Goal: Find specific fact: Find specific fact

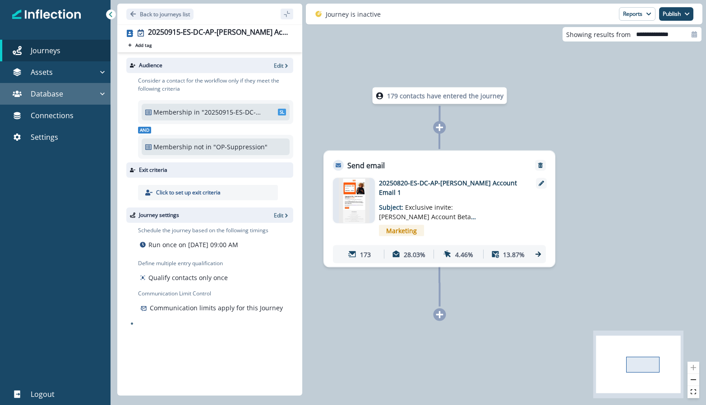
click at [63, 98] on div "Database" at bounding box center [51, 93] width 94 height 11
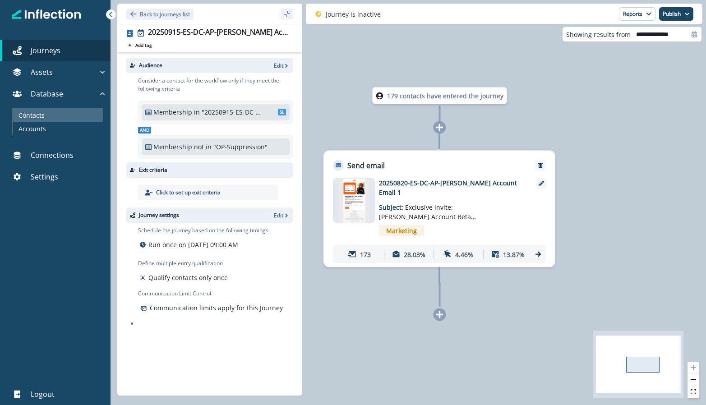
click at [55, 115] on div "Contacts" at bounding box center [58, 115] width 90 height 14
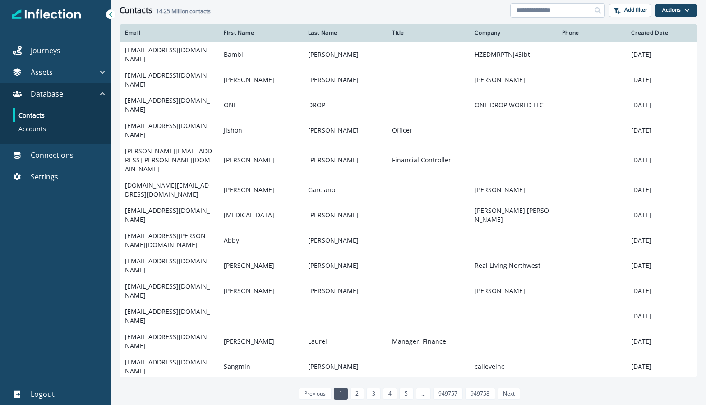
click at [562, 14] on input at bounding box center [557, 10] width 95 height 14
type input "*"
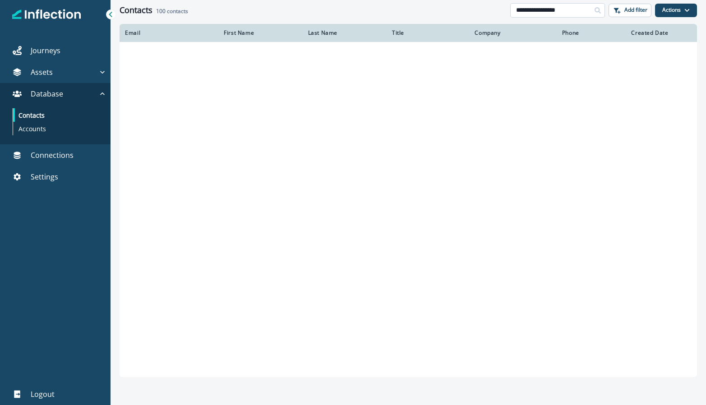
type input "**********"
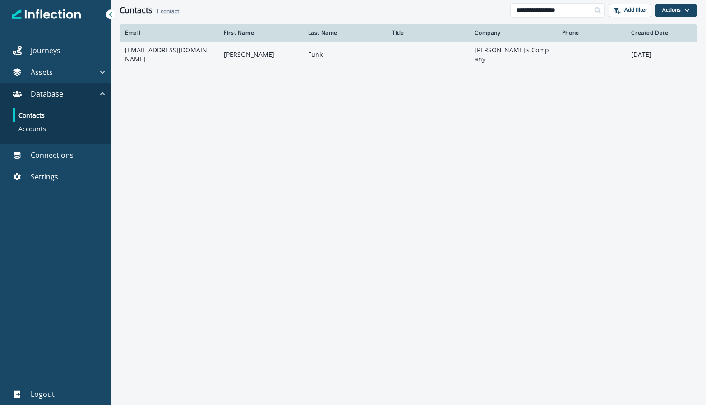
click at [158, 55] on td "[EMAIL_ADDRESS][DOMAIN_NAME]" at bounding box center [169, 54] width 99 height 25
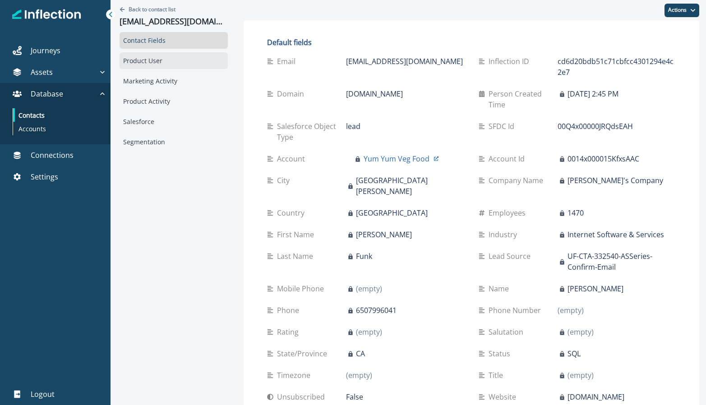
click at [164, 60] on div "Product User" at bounding box center [174, 60] width 108 height 17
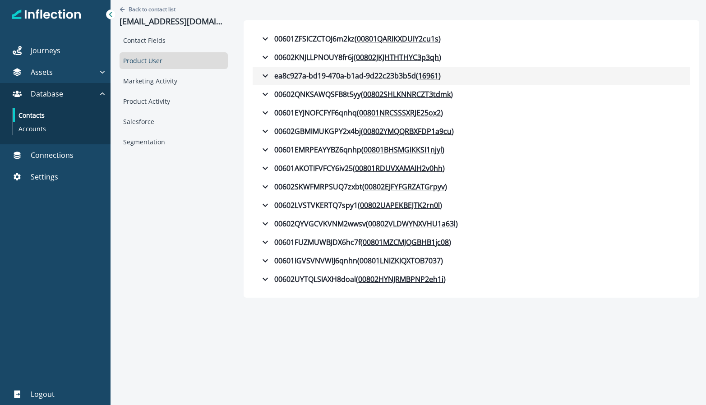
click at [260, 77] on icon "button" at bounding box center [265, 75] width 11 height 11
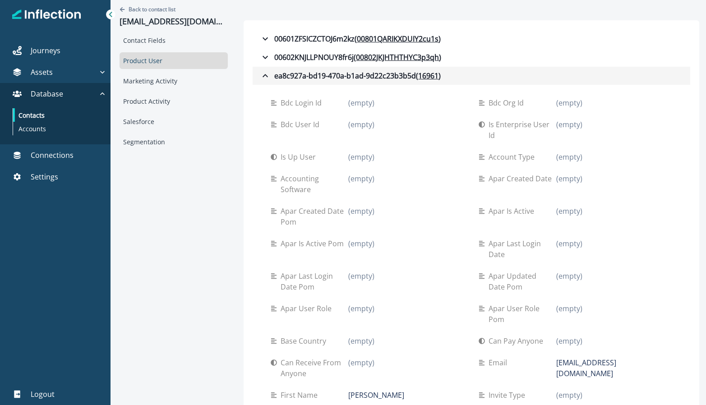
click at [260, 80] on icon "button" at bounding box center [265, 75] width 11 height 11
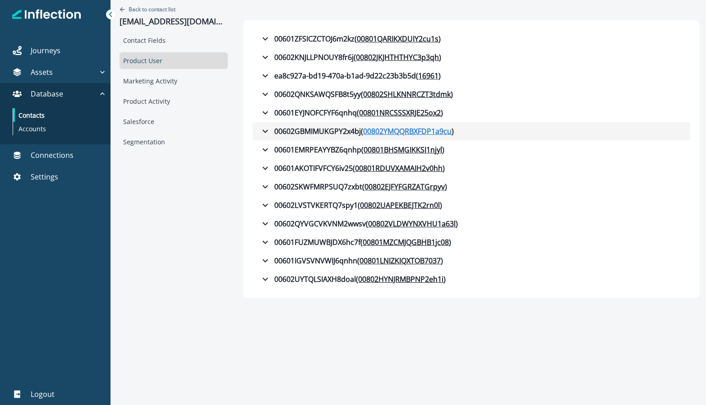
click at [409, 132] on u "00802YMQQRBXFDP1a9cu" at bounding box center [407, 131] width 88 height 11
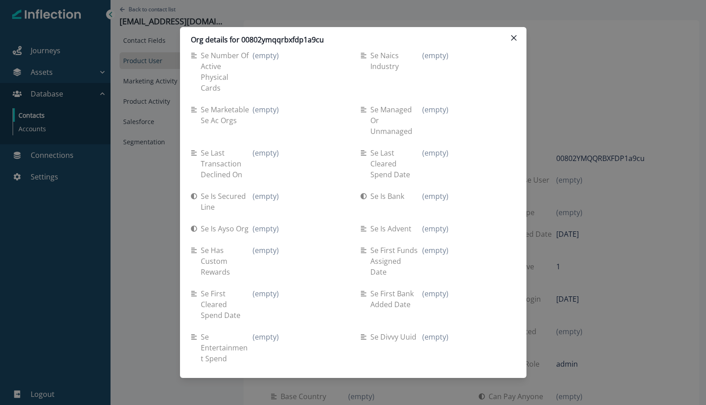
scroll to position [452, 0]
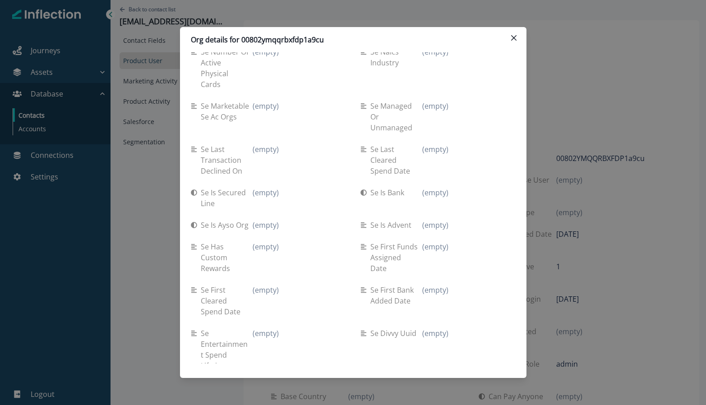
click at [383, 157] on p "Se last cleared spend date" at bounding box center [397, 160] width 52 height 32
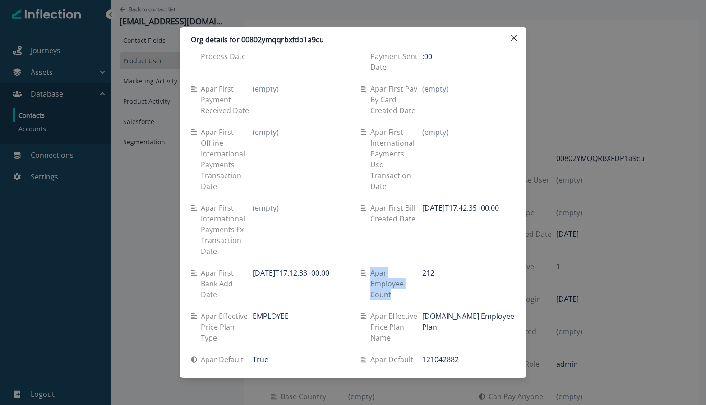
drag, startPoint x: 392, startPoint y: 224, endPoint x: 371, endPoint y: 197, distance: 34.0
click at [371, 268] on p "Apar employee count" at bounding box center [397, 284] width 52 height 32
click at [417, 268] on p "Apar employee count" at bounding box center [397, 284] width 52 height 32
drag, startPoint x: 372, startPoint y: 197, endPoint x: 396, endPoint y: 222, distance: 34.2
click at [396, 268] on p "Apar employee count" at bounding box center [397, 284] width 52 height 32
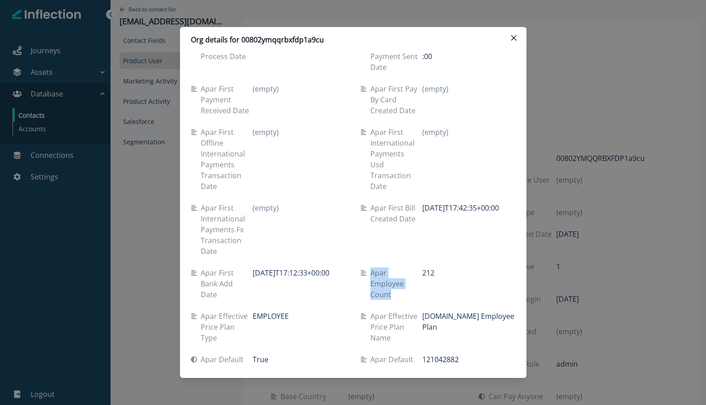
copy p "Apar employee count"
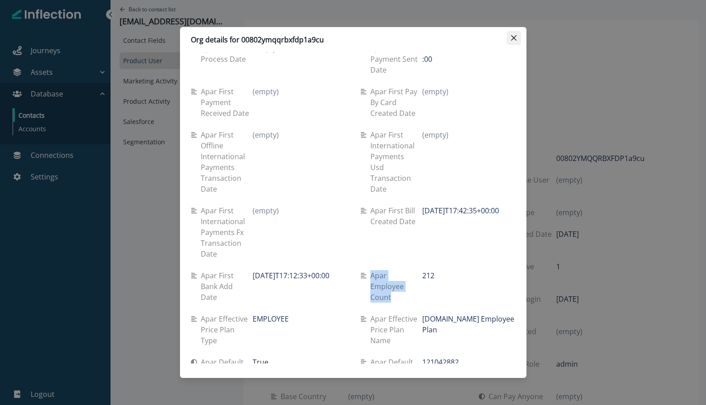
click at [515, 41] on button "Close" at bounding box center [514, 38] width 14 height 14
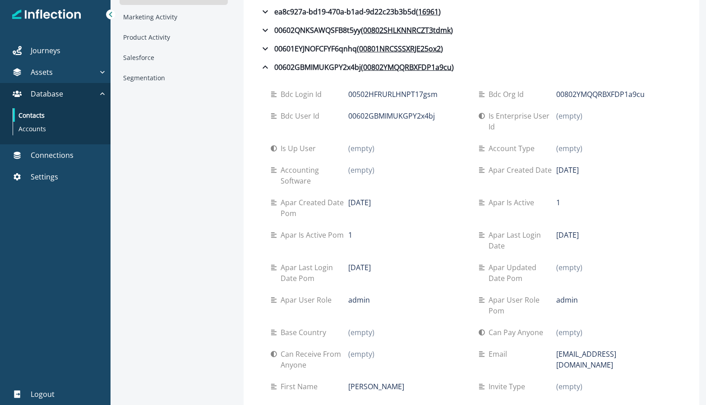
scroll to position [65, 0]
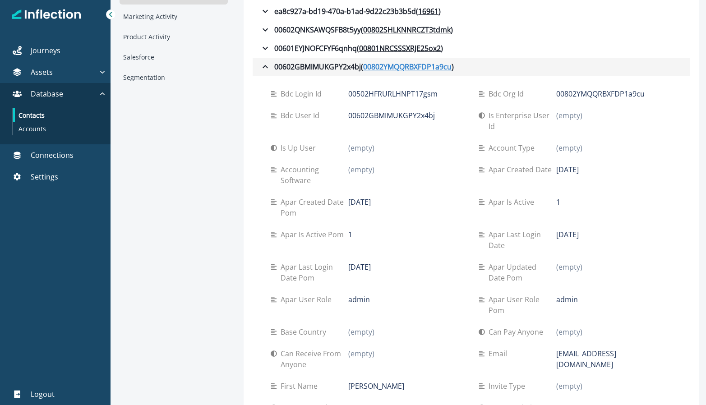
click at [390, 66] on u "00802YMQQRBXFDP1a9cu" at bounding box center [407, 66] width 88 height 11
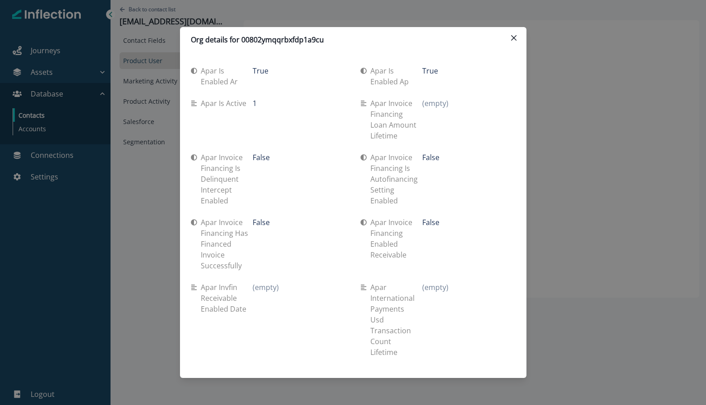
scroll to position [3513, 0]
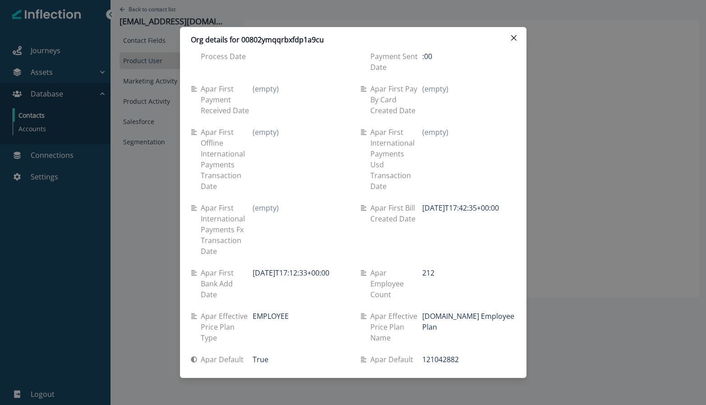
click at [385, 268] on p "Apar employee count" at bounding box center [397, 284] width 52 height 32
drag, startPoint x: 373, startPoint y: 197, endPoint x: 390, endPoint y: 218, distance: 26.9
click at [385, 268] on p "Apar employee count" at bounding box center [397, 284] width 52 height 32
click at [390, 268] on p "Apar employee count" at bounding box center [397, 284] width 52 height 32
drag, startPoint x: 391, startPoint y: 219, endPoint x: 371, endPoint y: 199, distance: 28.4
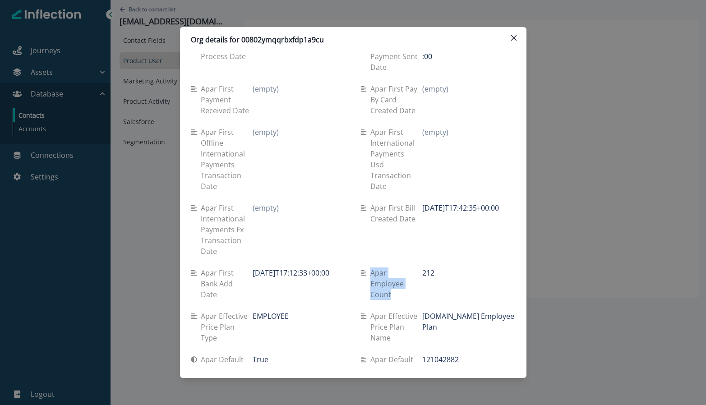
click at [371, 268] on p "Apar employee count" at bounding box center [397, 284] width 52 height 32
copy p "Apar employee count"
